Goal: Find specific page/section: Find specific page/section

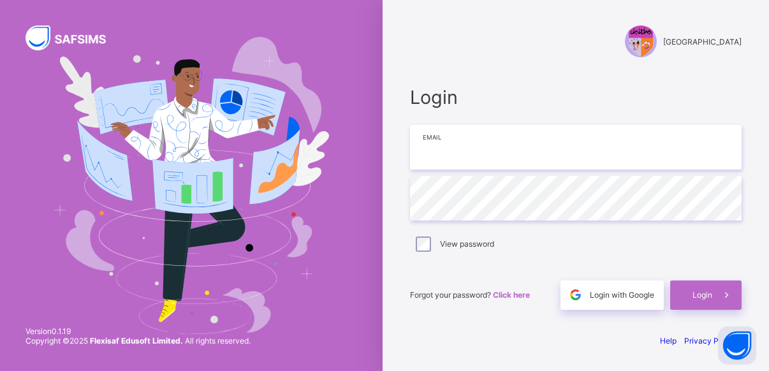
click at [464, 147] on input "email" at bounding box center [576, 147] width 332 height 45
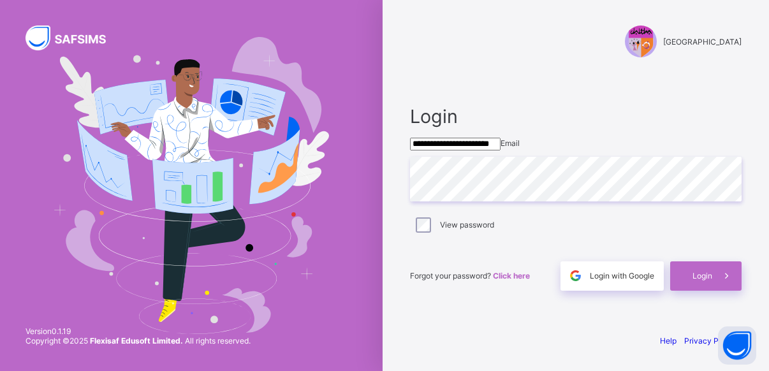
type input "**********"
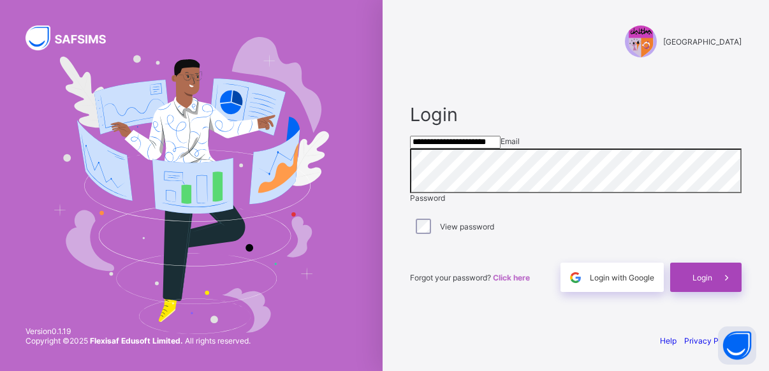
click at [708, 292] on div "Login" at bounding box center [705, 277] width 71 height 29
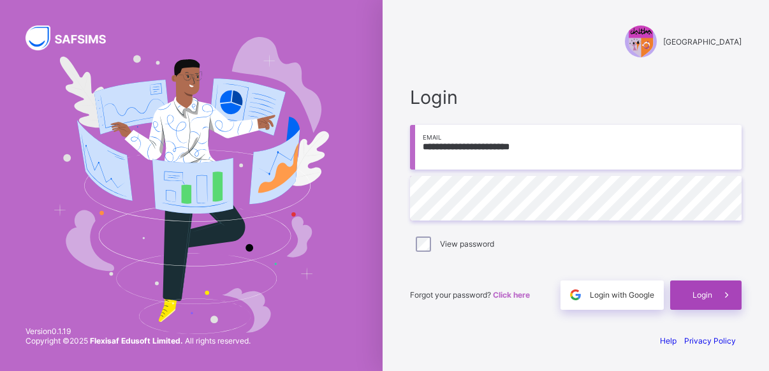
click at [697, 291] on span "Login" at bounding box center [703, 295] width 20 height 10
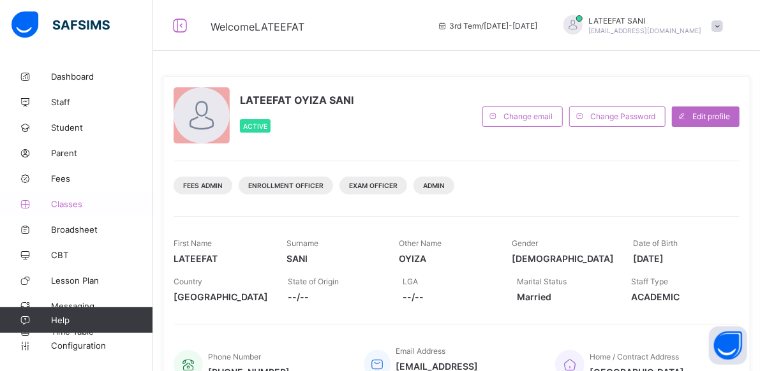
click at [77, 202] on span "Classes" at bounding box center [102, 204] width 102 height 10
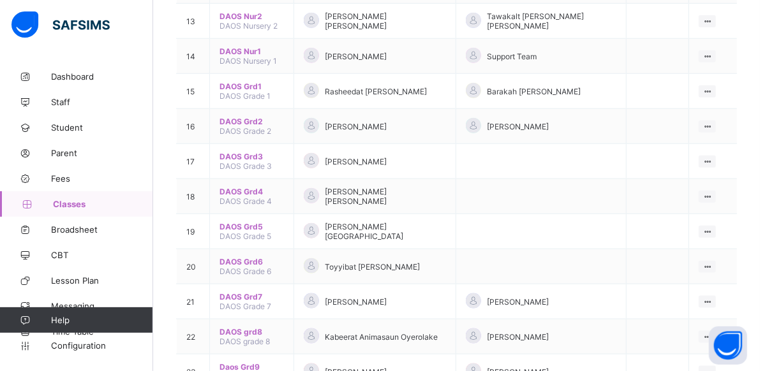
scroll to position [591, 0]
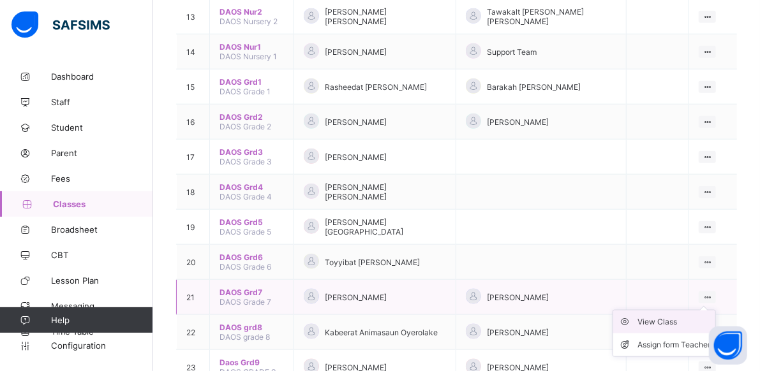
click at [681, 316] on div "View Class" at bounding box center [673, 322] width 73 height 13
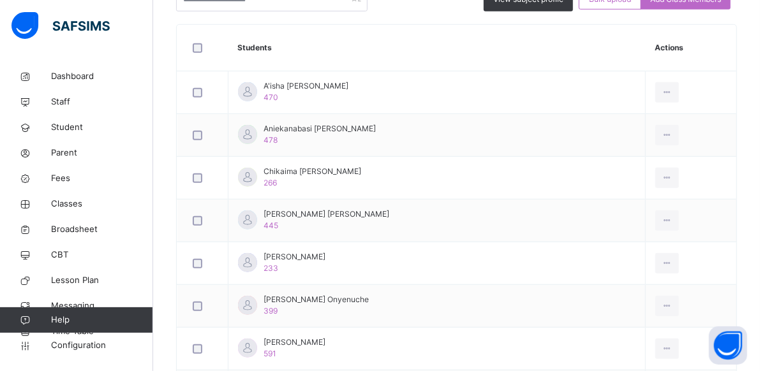
scroll to position [395, 0]
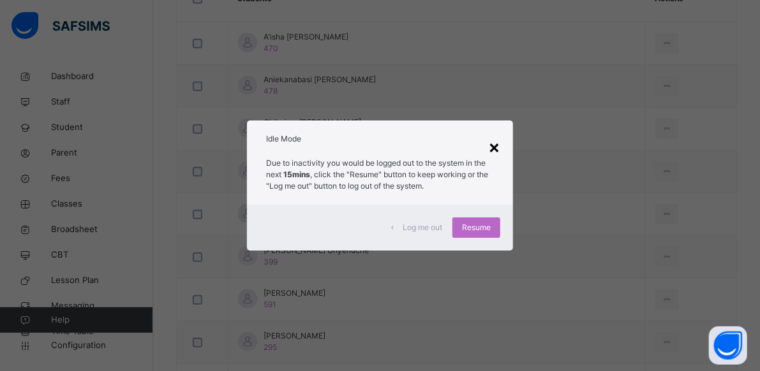
click at [494, 149] on div "×" at bounding box center [494, 146] width 12 height 27
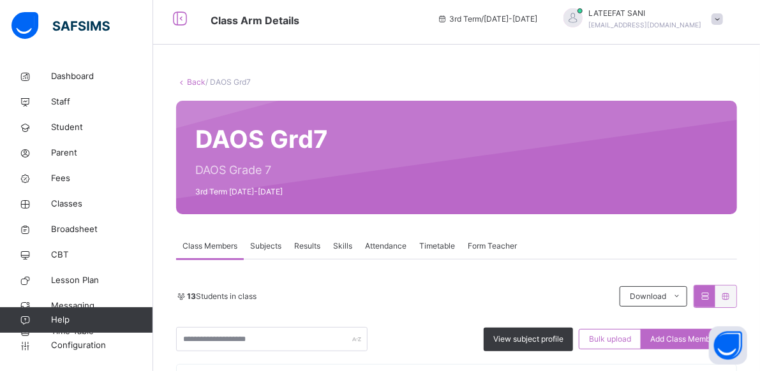
scroll to position [0, 0]
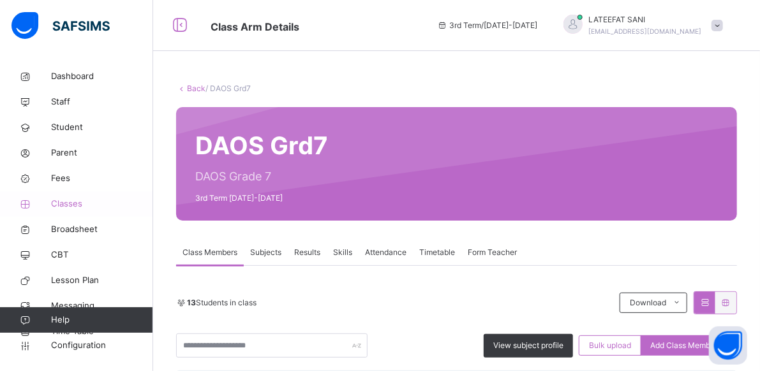
click at [78, 205] on span "Classes" at bounding box center [102, 204] width 102 height 13
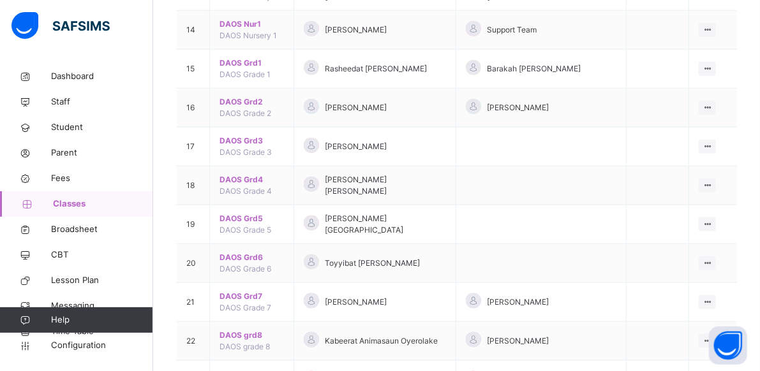
scroll to position [691, 0]
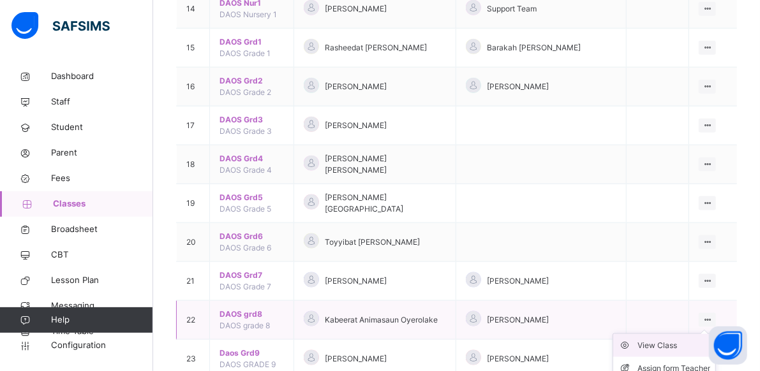
click at [668, 339] on div "View Class" at bounding box center [673, 345] width 73 height 13
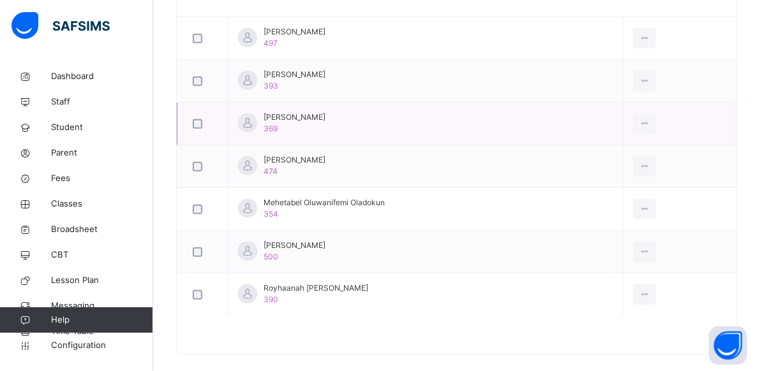
scroll to position [413, 0]
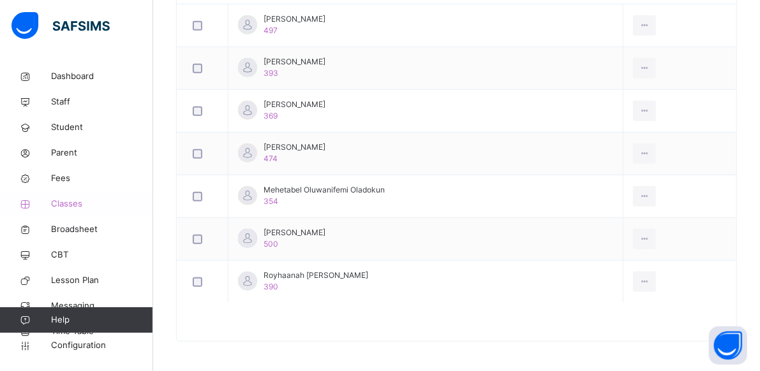
click at [66, 210] on link "Classes" at bounding box center [76, 204] width 153 height 26
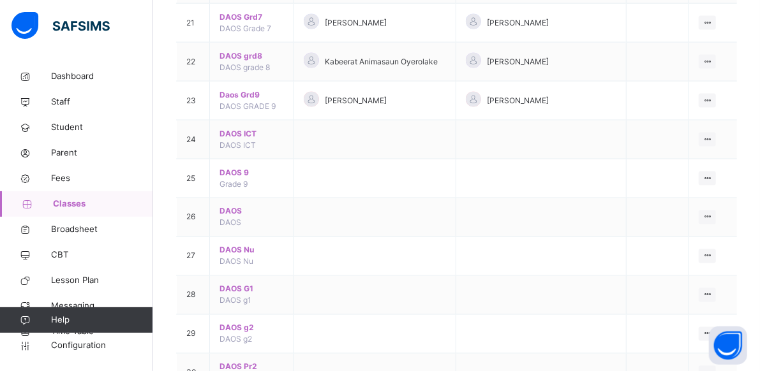
scroll to position [930, 0]
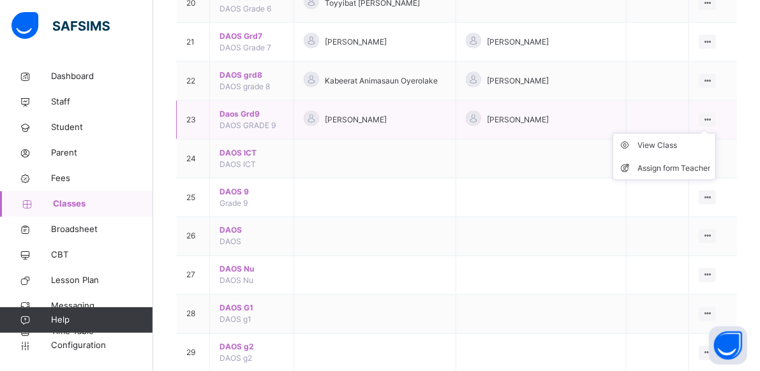
click at [712, 133] on ul "View Class Assign form Teacher" at bounding box center [663, 156] width 103 height 47
click at [712, 115] on icon at bounding box center [707, 120] width 11 height 10
click at [681, 139] on div "View Class" at bounding box center [673, 145] width 73 height 13
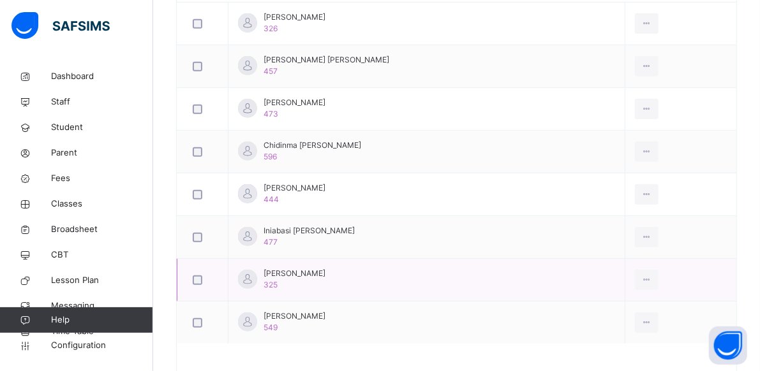
scroll to position [416, 0]
